Goal: Information Seeking & Learning: Learn about a topic

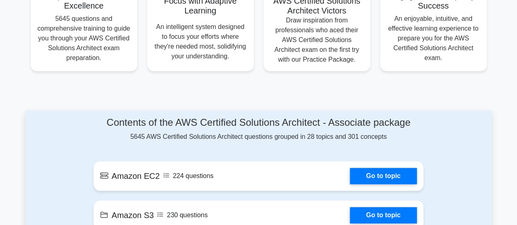
scroll to position [368, 0]
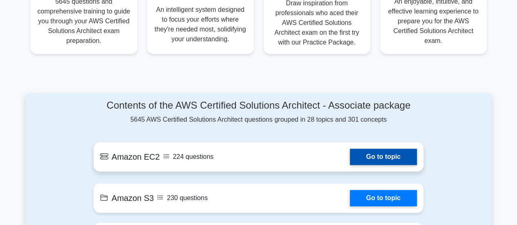
click at [350, 161] on link "Go to topic" at bounding box center [383, 157] width 67 height 16
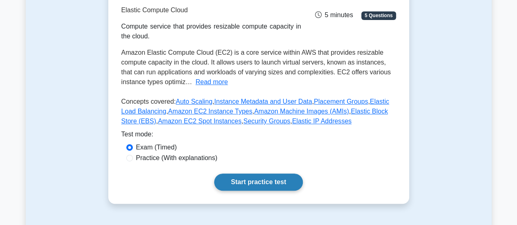
scroll to position [123, 0]
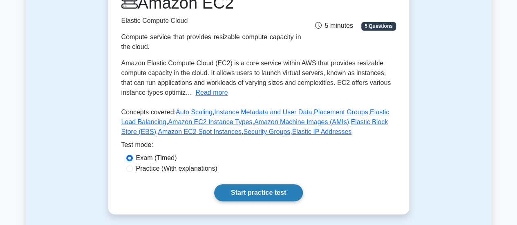
click at [256, 190] on link "Start practice test" at bounding box center [258, 192] width 89 height 17
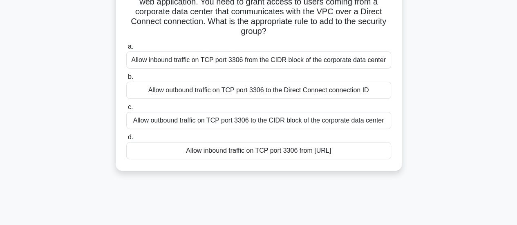
scroll to position [41, 0]
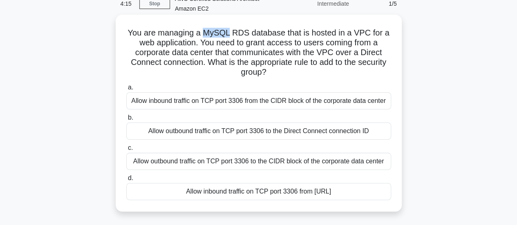
drag, startPoint x: 203, startPoint y: 32, endPoint x: 229, endPoint y: 33, distance: 26.2
click at [229, 33] on h5 "You are managing a MySQL RDS database that is hosted in a VPC for a web applica…" at bounding box center [258, 53] width 266 height 50
copy h5 "MySQL"
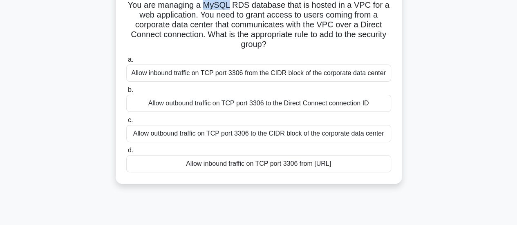
scroll to position [82, 0]
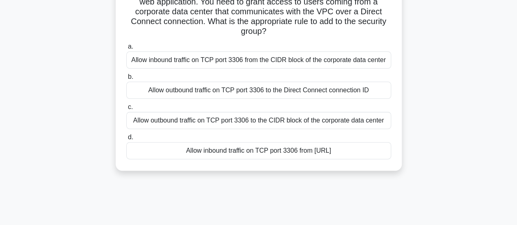
click at [175, 60] on div "Allow inbound traffic on TCP port 3306 from the CIDR block of the corporate dat…" at bounding box center [258, 59] width 265 height 17
click at [126, 49] on input "a. Allow inbound traffic on TCP port 3306 from the CIDR block of the corporate …" at bounding box center [126, 46] width 0 height 5
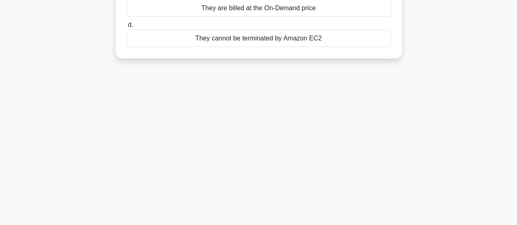
scroll to position [204, 0]
